Goal: Information Seeking & Learning: Learn about a topic

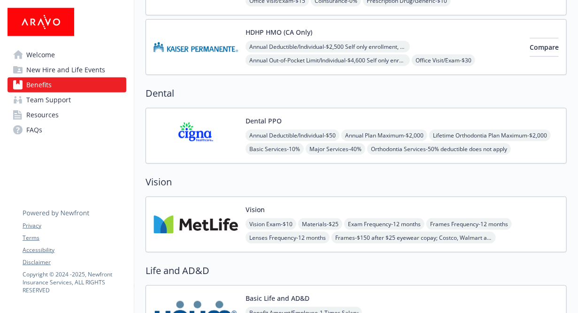
scroll to position [384, 0]
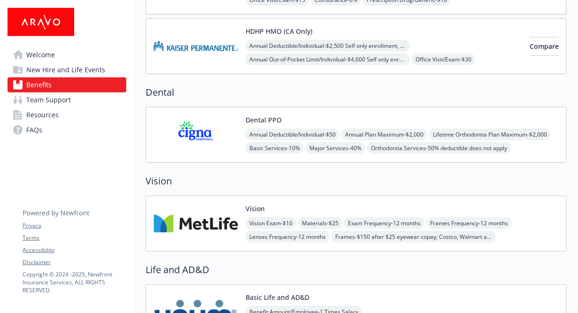
click at [275, 117] on button "Dental PPO" at bounding box center [264, 120] width 36 height 10
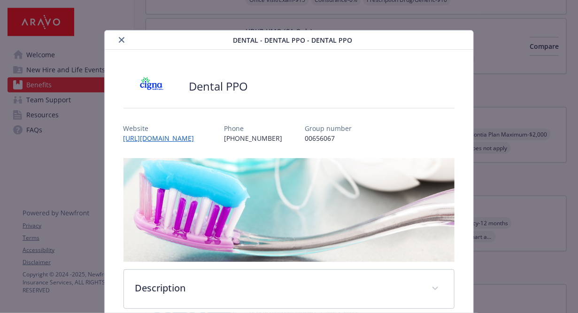
click at [357, 78] on div "Dental PPO" at bounding box center [288, 86] width 331 height 28
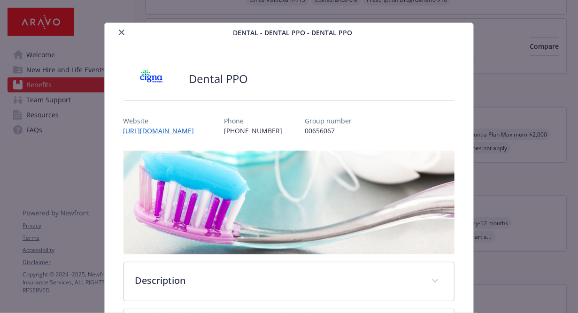
scroll to position [7, 0]
